Goal: Task Accomplishment & Management: Manage account settings

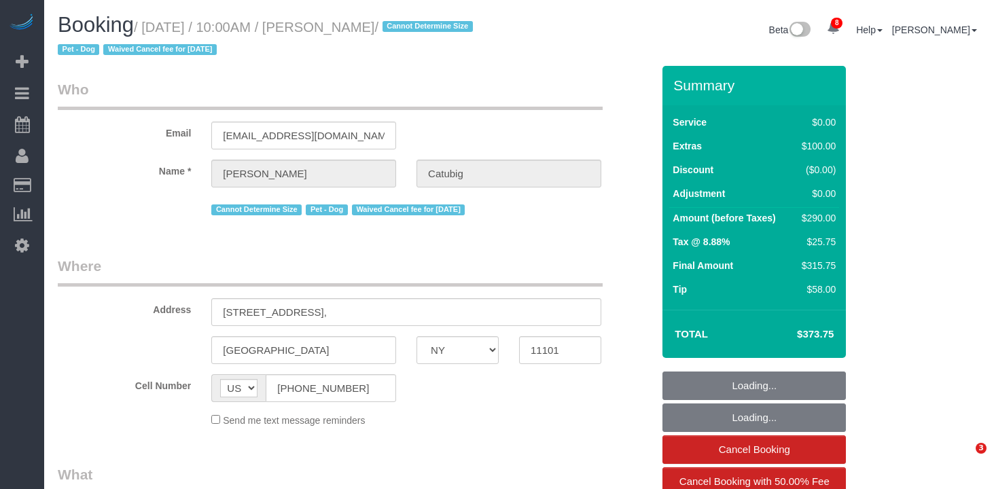
select select "NY"
select select "number:89"
select select "number:72"
select select "number:13"
select select "number:6"
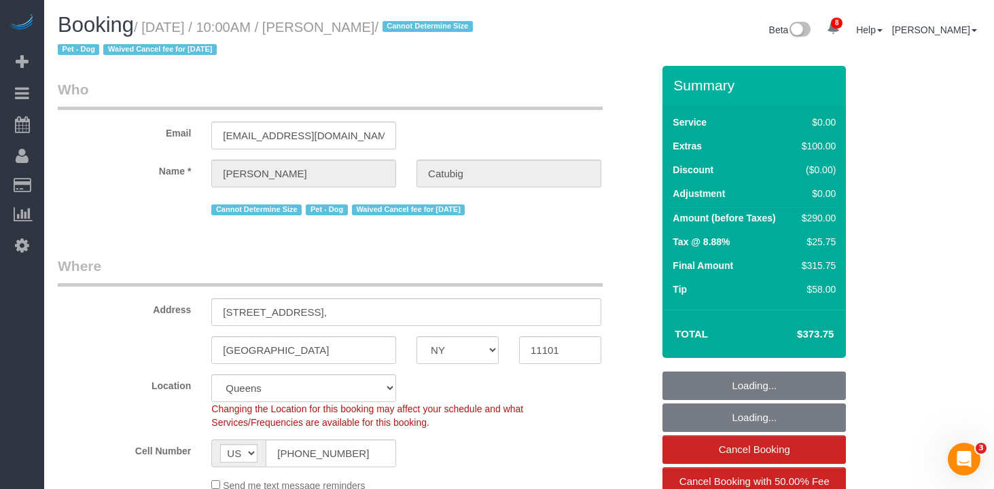
select select "object:855"
select select "string:stripe-pm_1RQ6JD4VGloSiKo7RgOZHVBj"
select select "2"
select select "spot1"
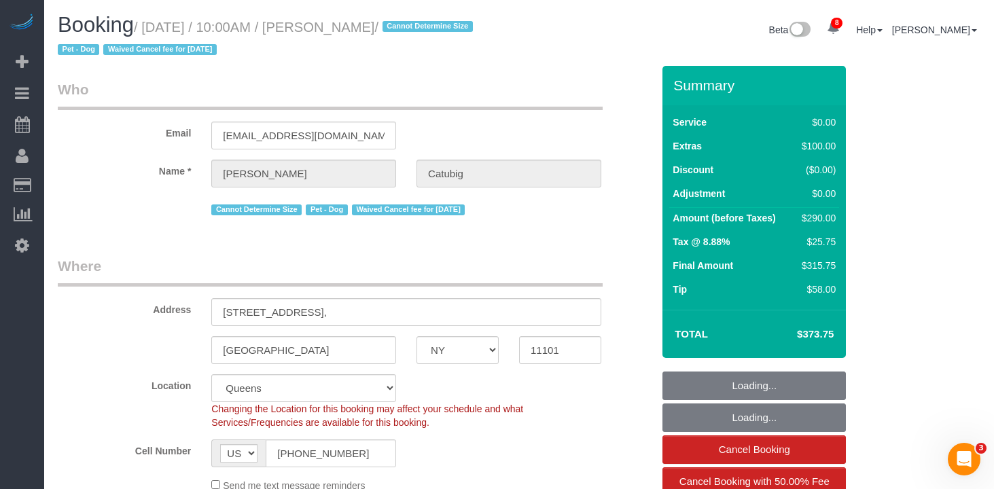
select select "object:1372"
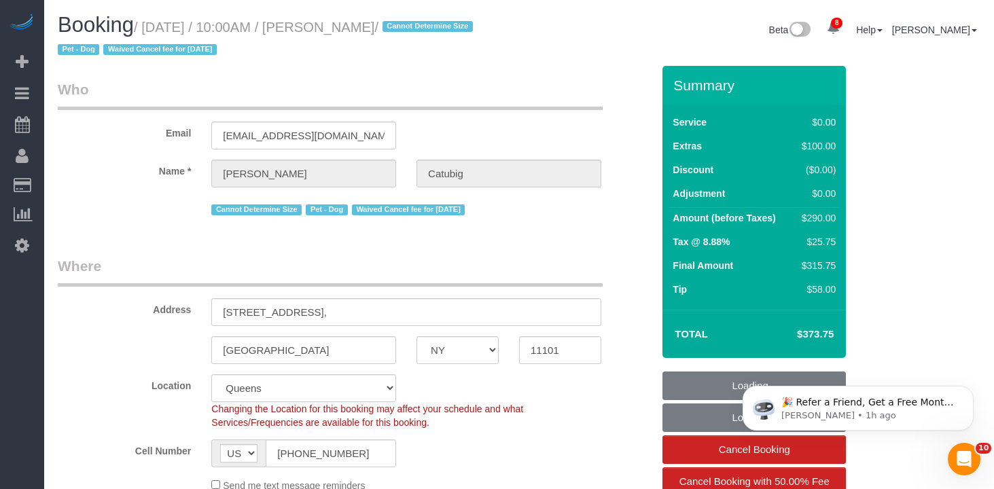
drag, startPoint x: 422, startPoint y: 28, endPoint x: 156, endPoint y: 34, distance: 265.7
click at [156, 34] on small "/ [DATE] / 10:00AM / [PERSON_NAME] / Cannot Determine Size Pet - Dog Waived Can…" at bounding box center [267, 39] width 419 height 38
select select "2"
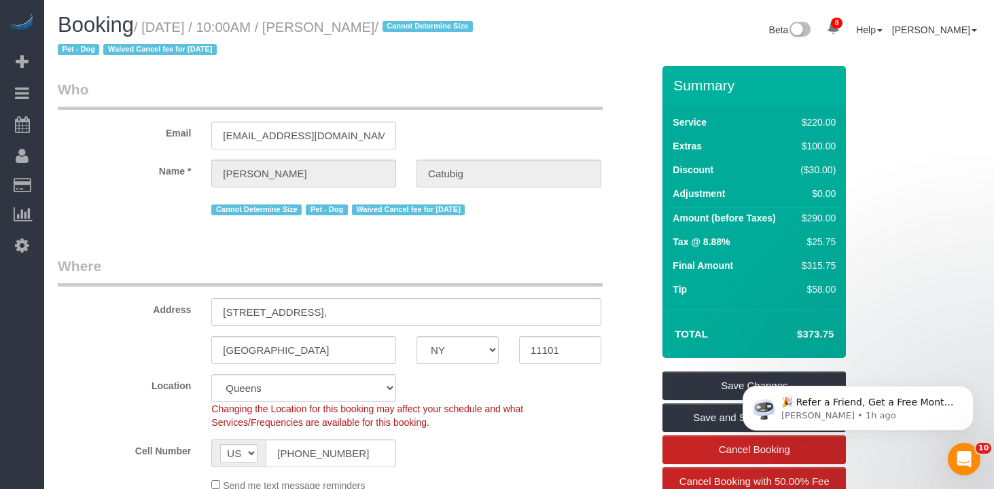
copy small "[DATE] / 10:00AM / [PERSON_NAME]"
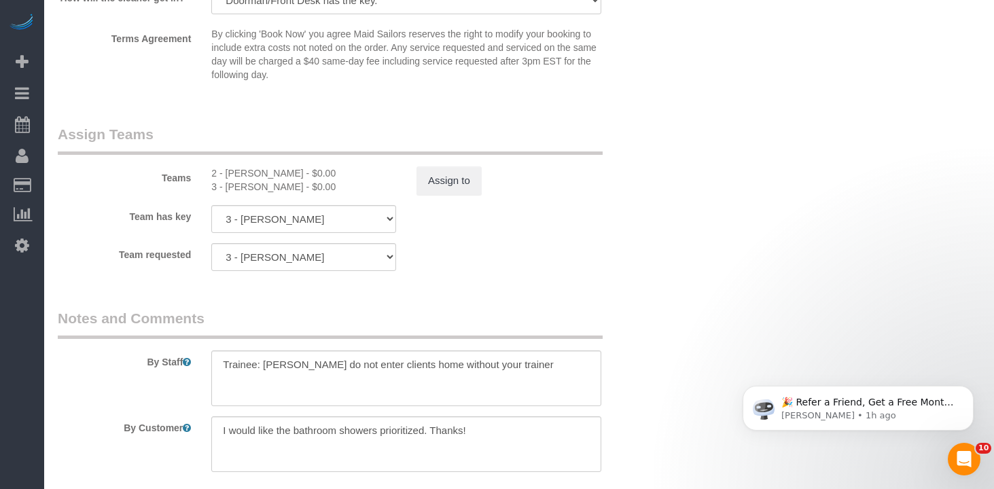
scroll to position [1709, 0]
